Goal: Transaction & Acquisition: Purchase product/service

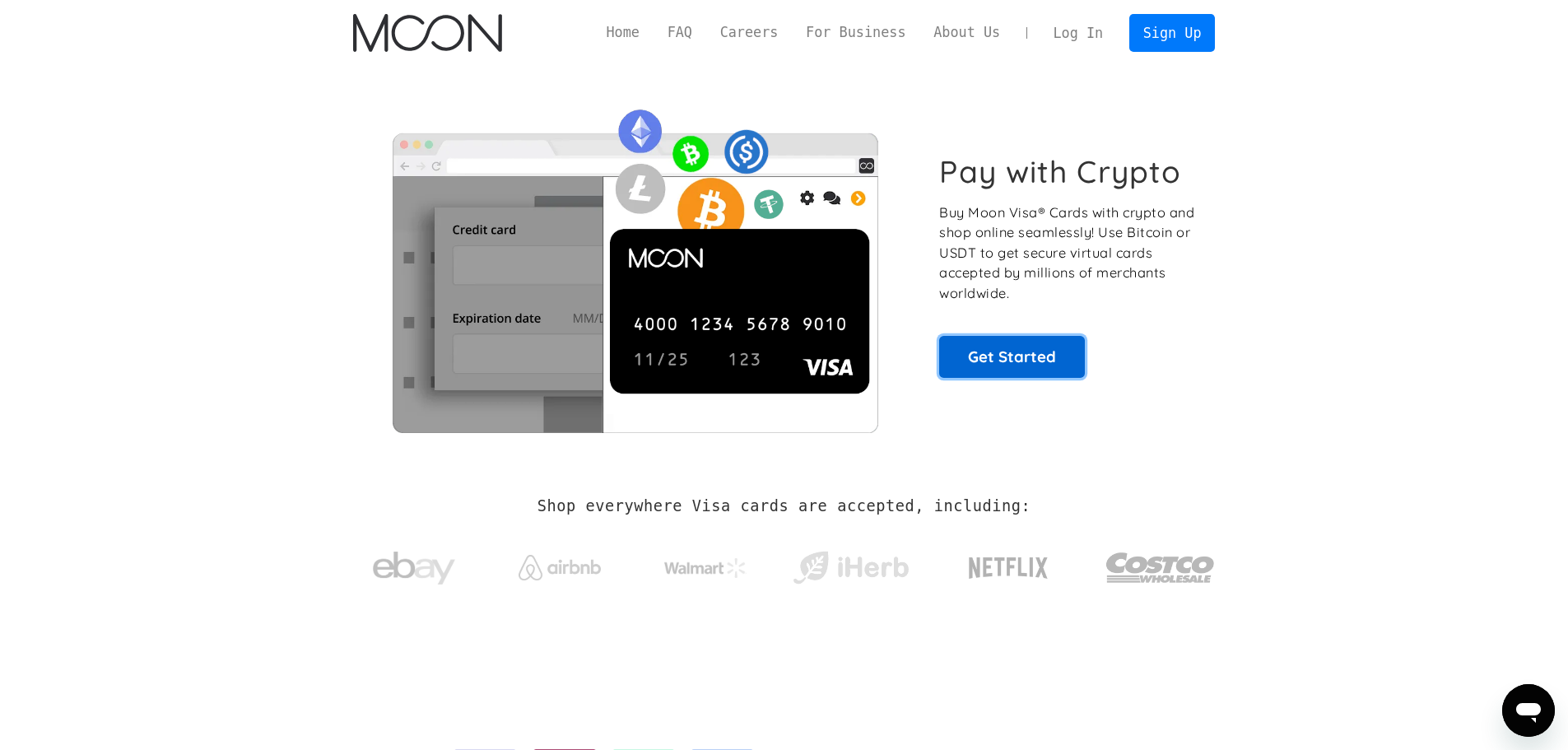
click at [988, 351] on link "Get Started" at bounding box center [1012, 355] width 146 height 41
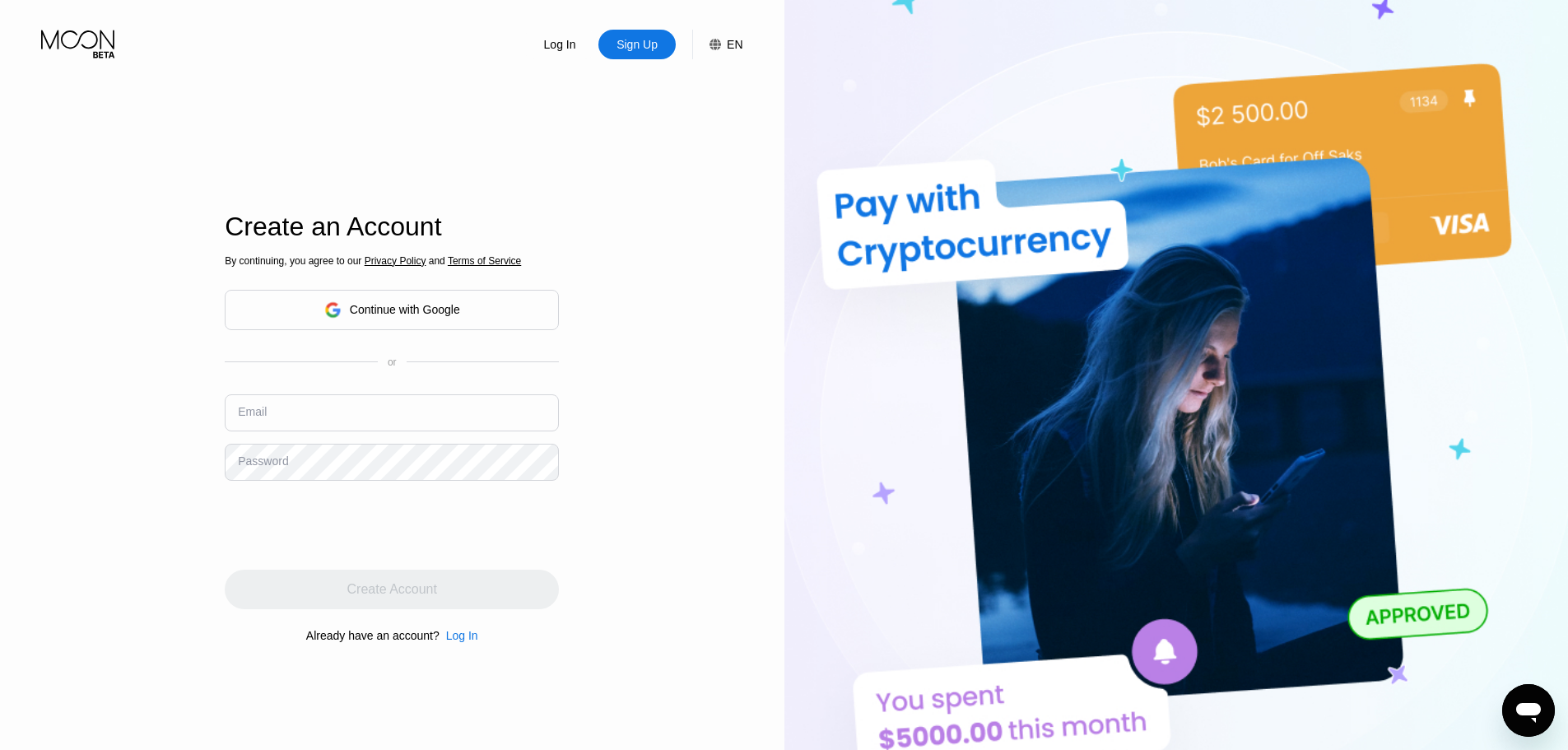
click at [467, 305] on div "Continue with Google" at bounding box center [392, 310] width 335 height 40
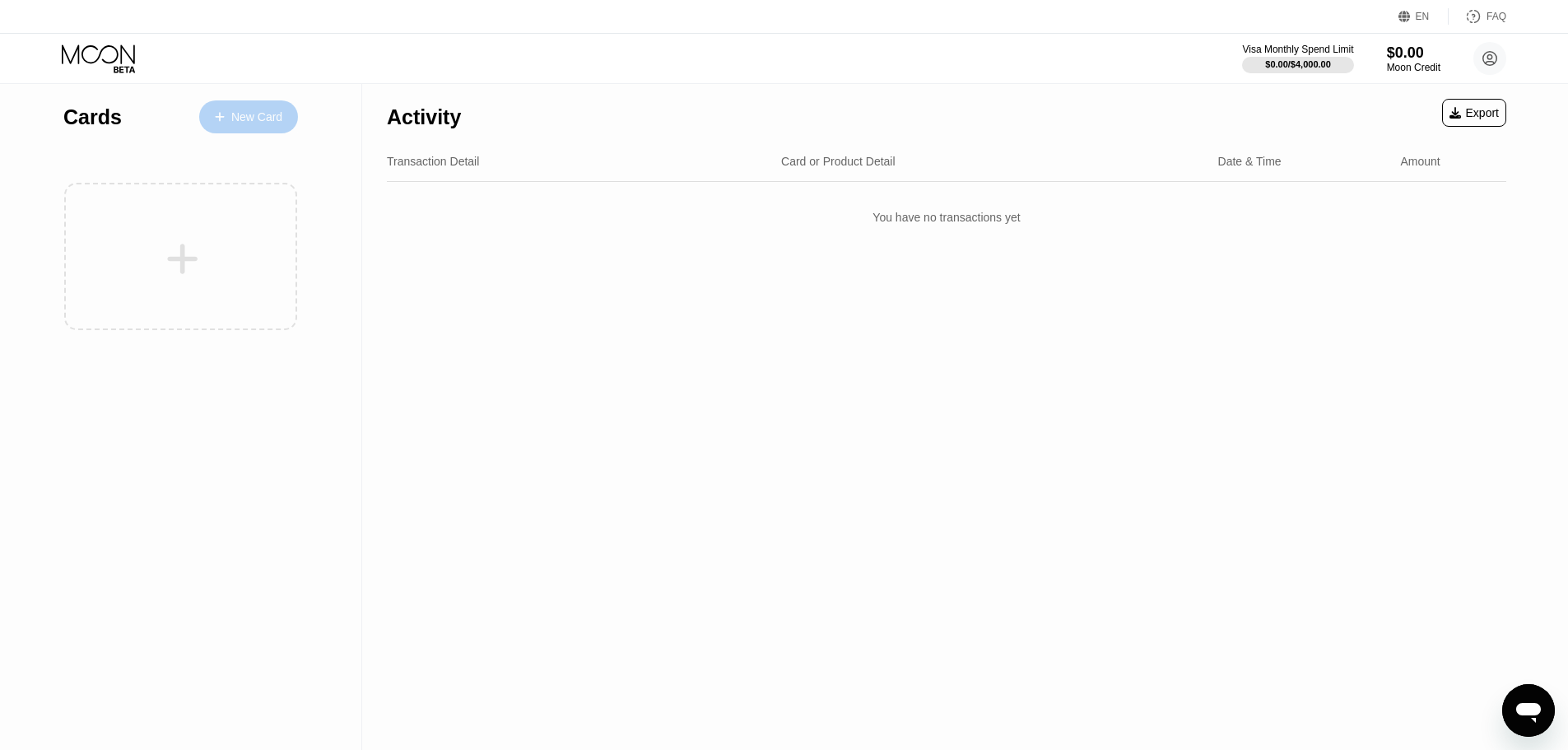
click at [276, 108] on div "New Card" at bounding box center [248, 116] width 99 height 33
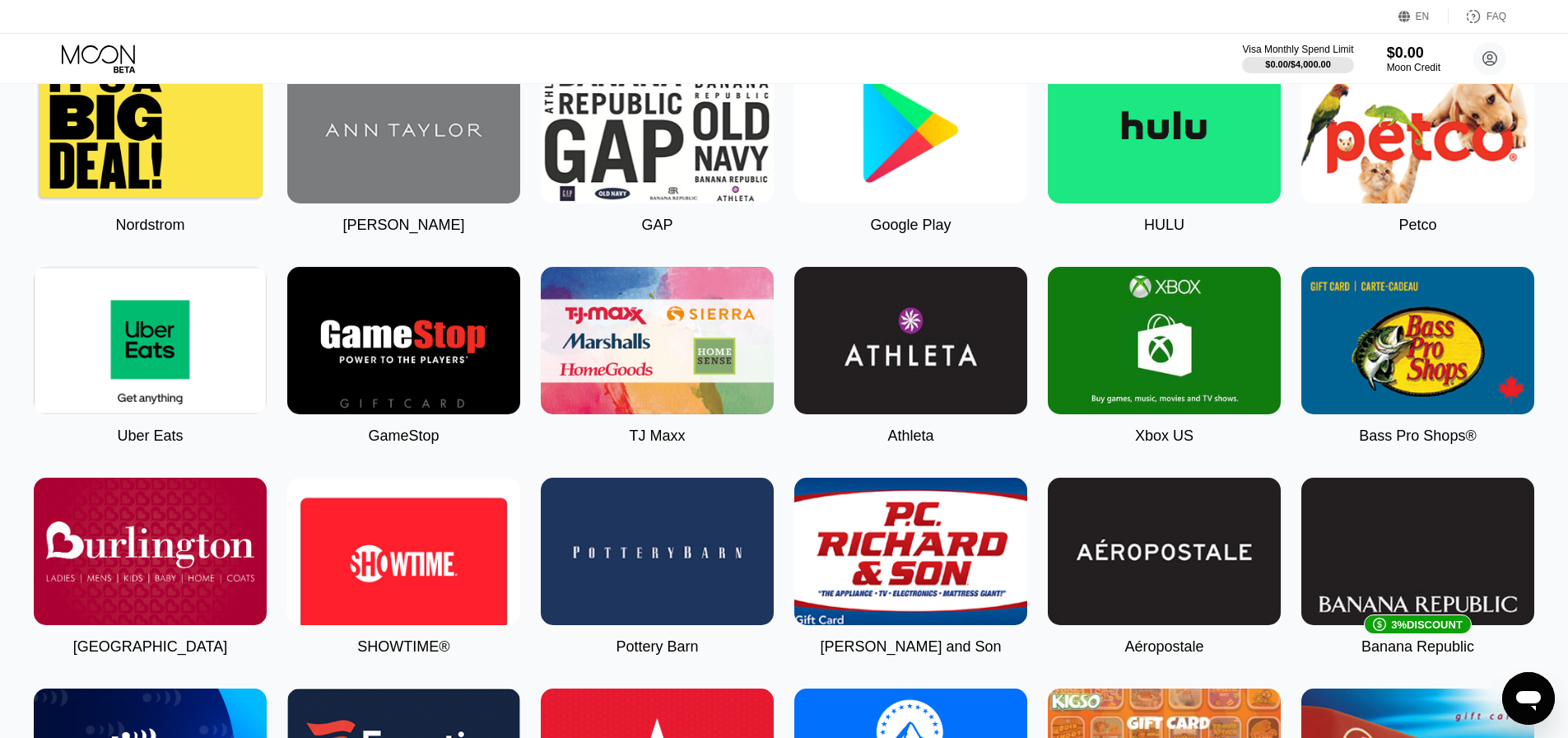
scroll to position [659, 0]
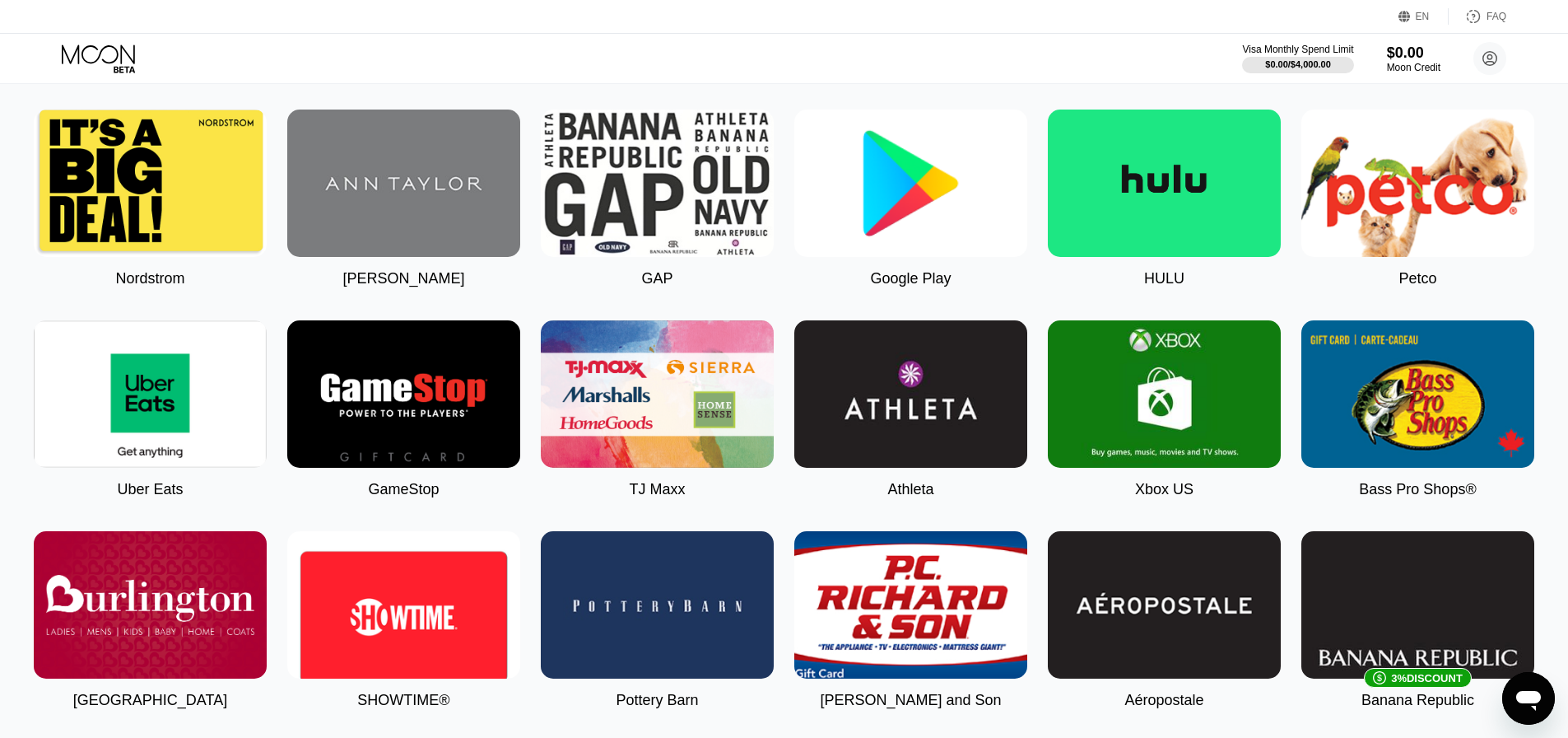
click at [951, 230] on img at bounding box center [911, 183] width 233 height 147
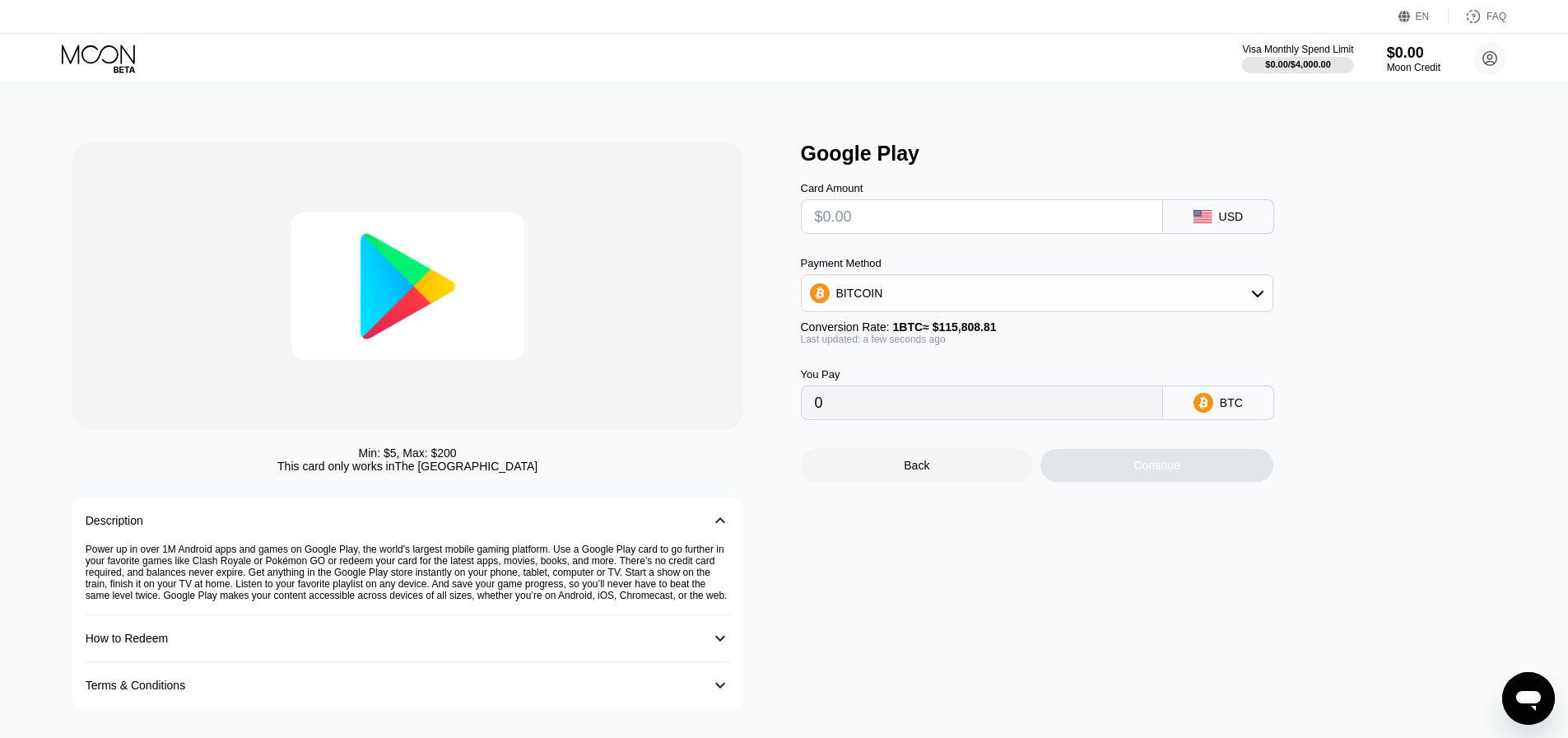
click at [915, 219] on input "text" at bounding box center [982, 217] width 335 height 33
click at [1081, 301] on div "BITCOIN" at bounding box center [1038, 293] width 471 height 33
click at [900, 381] on span "USDT on TRON" at bounding box center [881, 375] width 83 height 13
type input "0.00"
click at [920, 222] on input "text" at bounding box center [982, 217] width 335 height 33
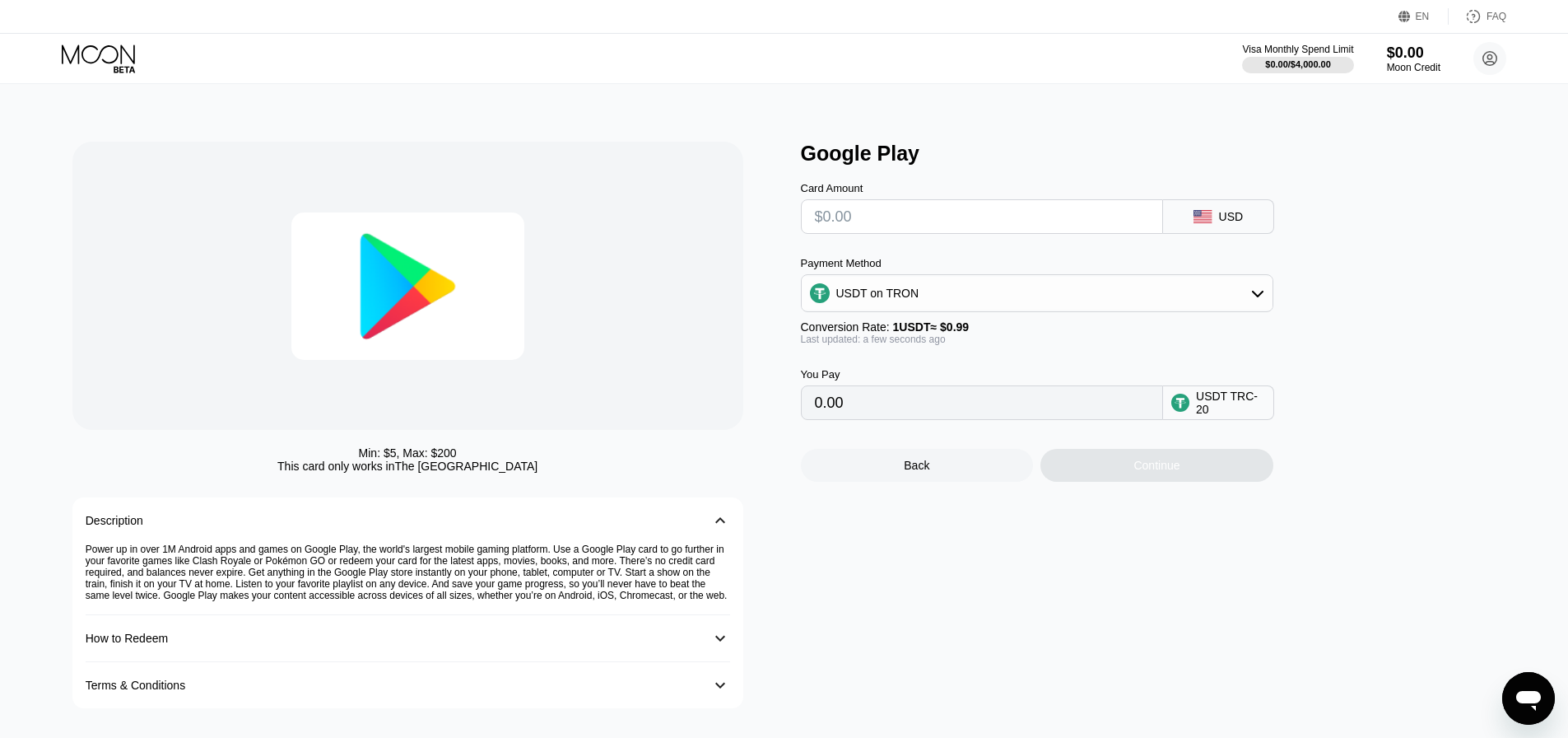
type input "$2"
type input "2.02"
type input "$25"
type input "25.25"
type input "$25"
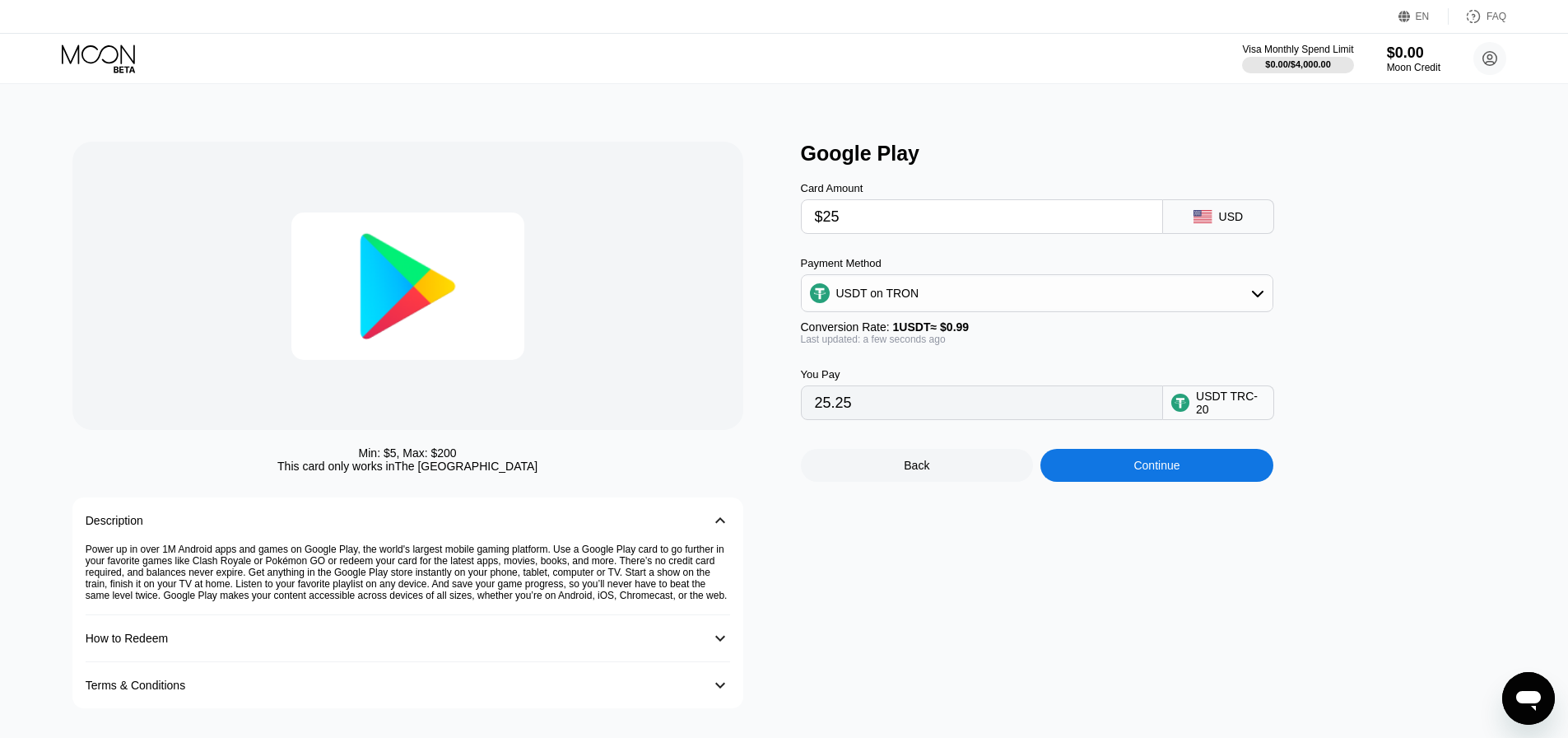
click at [1135, 482] on div "Continue" at bounding box center [1157, 465] width 233 height 33
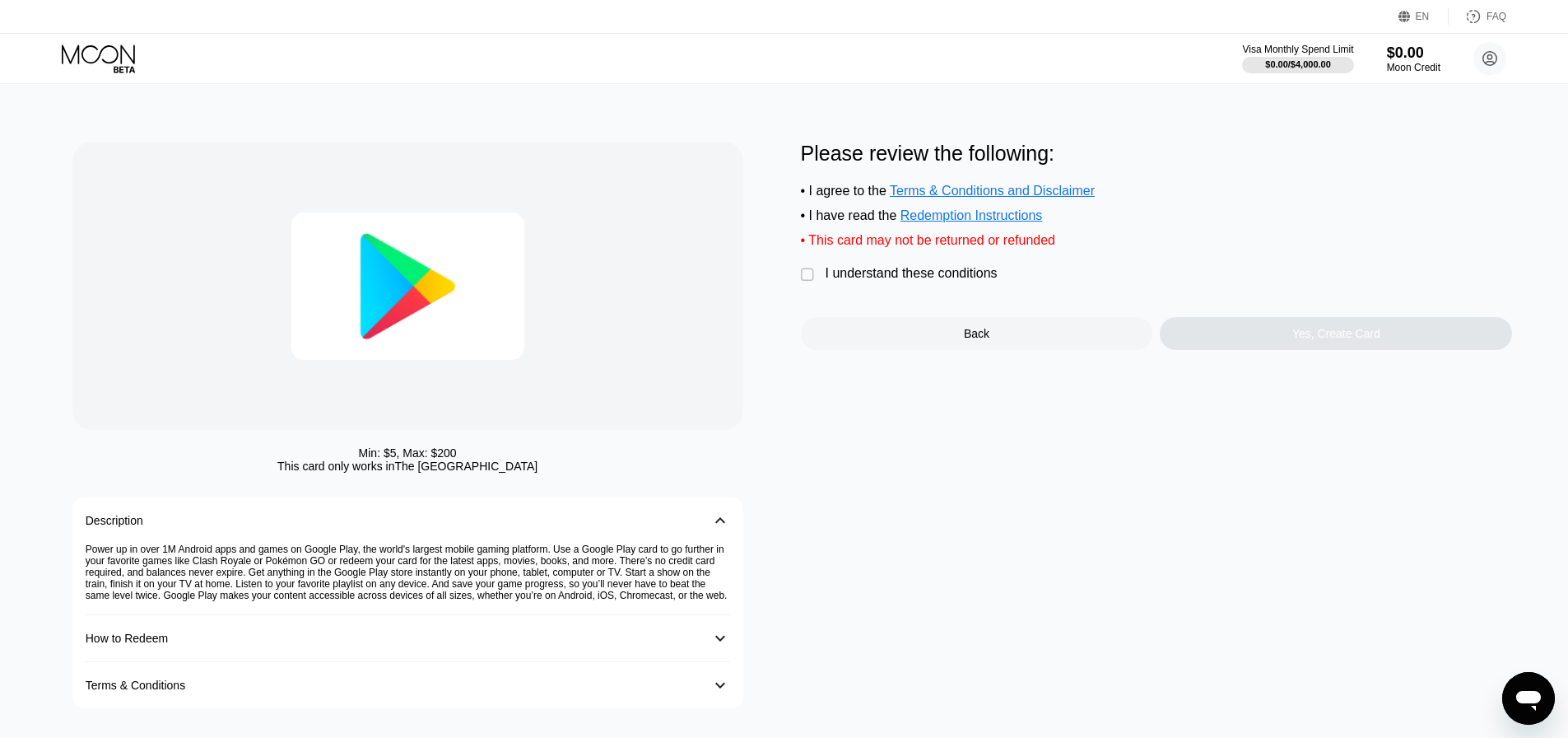
click at [809, 283] on div "" at bounding box center [809, 275] width 16 height 16
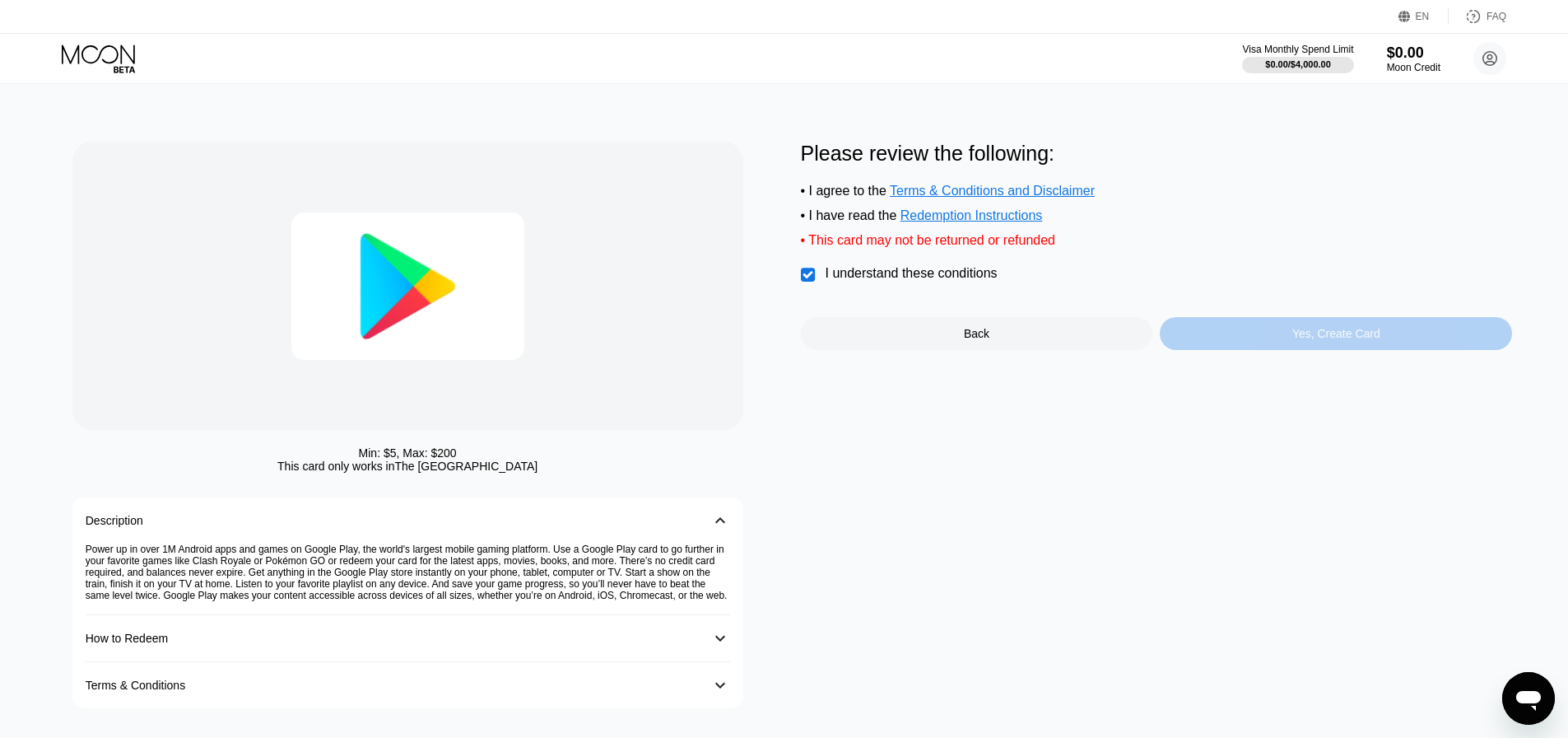
click at [1306, 340] on div "Yes, Create Card" at bounding box center [1336, 333] width 88 height 13
